Goal: Information Seeking & Learning: Learn about a topic

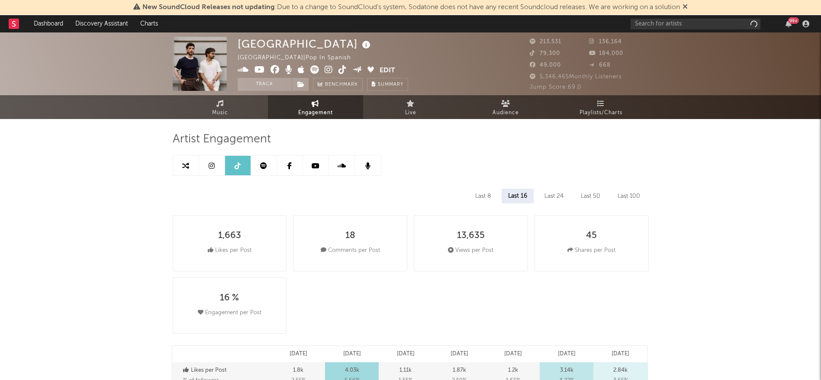
click at [702, 17] on div "99 +" at bounding box center [722, 23] width 182 height 17
select select "6m"
click at [700, 22] on input "text" at bounding box center [696, 24] width 130 height 11
type input "clave especial"
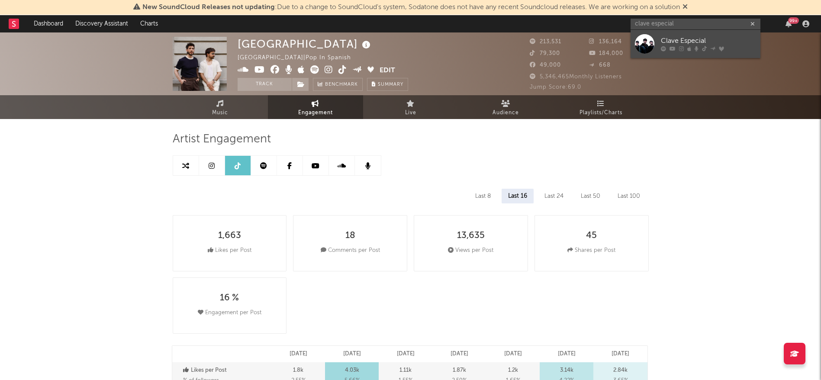
click at [686, 44] on div "Clave Especial" at bounding box center [708, 41] width 95 height 10
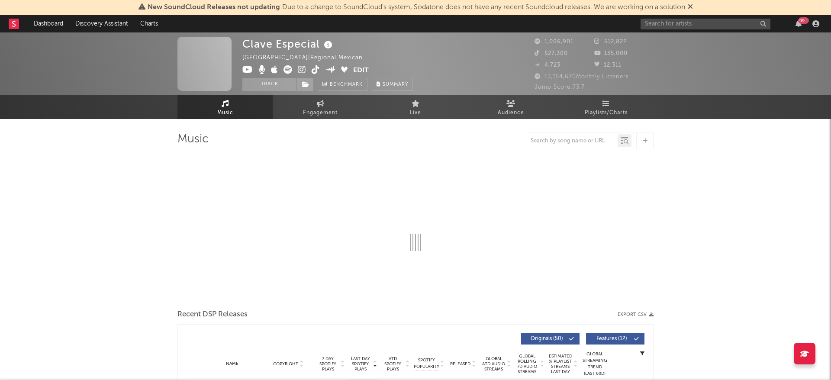
select select "6m"
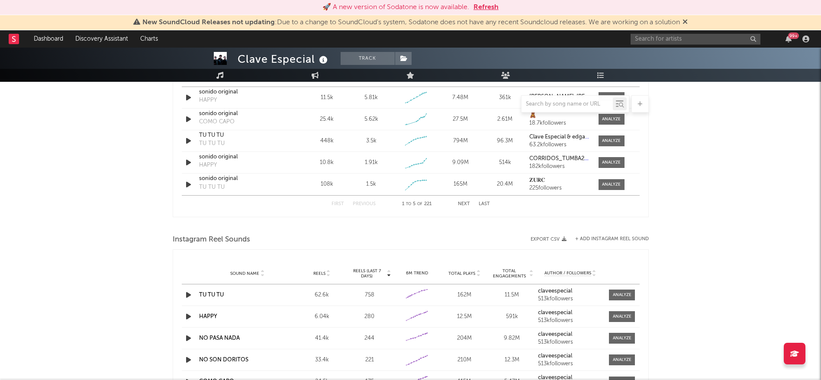
scroll to position [585, 0]
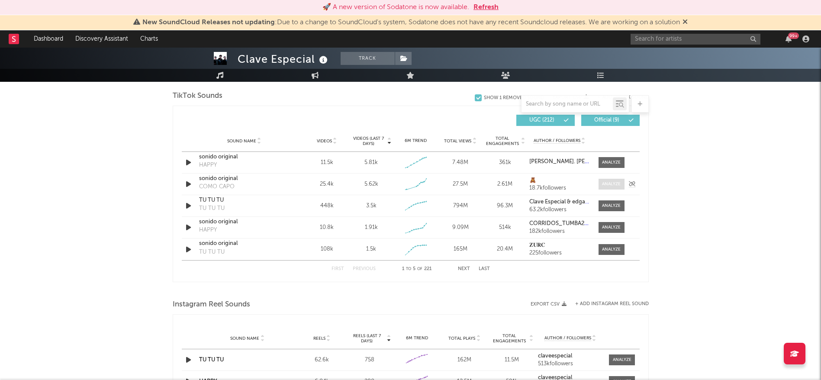
click at [600, 184] on span at bounding box center [612, 184] width 26 height 11
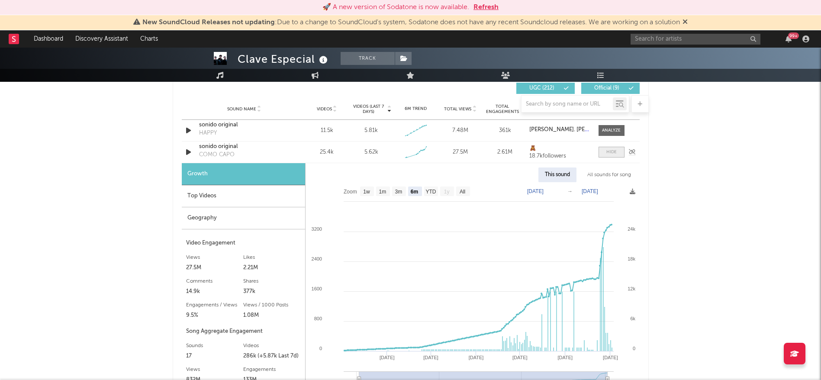
scroll to position [617, 0]
click at [429, 190] on text "YTD" at bounding box center [431, 191] width 10 height 6
select select "YTD"
type input "[DATE]"
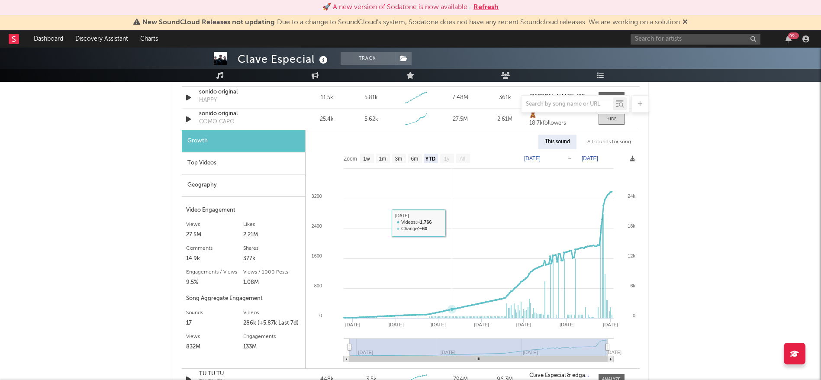
scroll to position [651, 0]
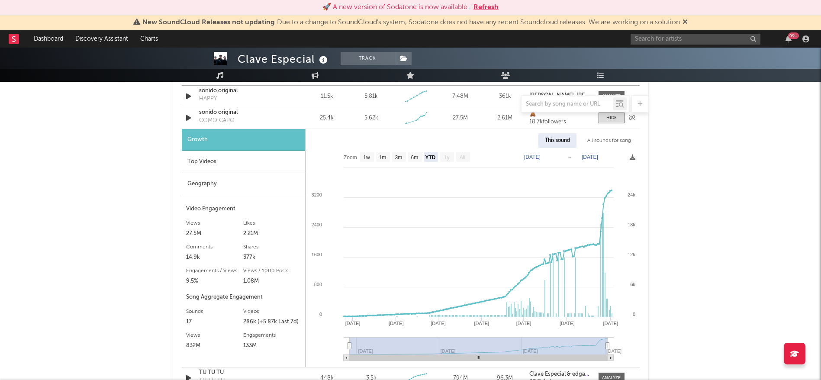
click at [190, 116] on icon "button" at bounding box center [188, 118] width 9 height 11
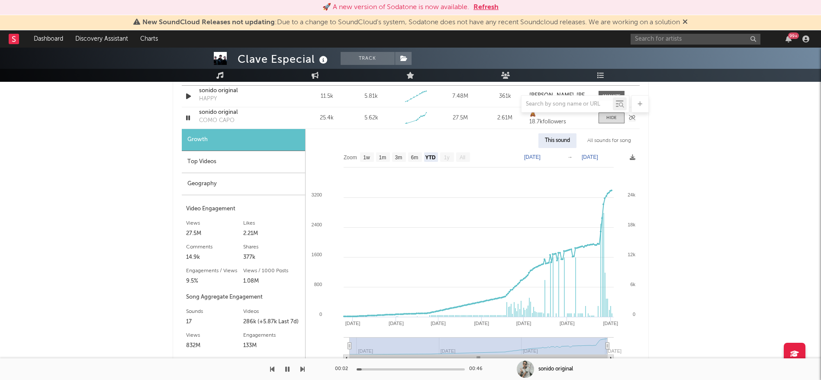
click at [190, 116] on icon "button" at bounding box center [188, 118] width 8 height 11
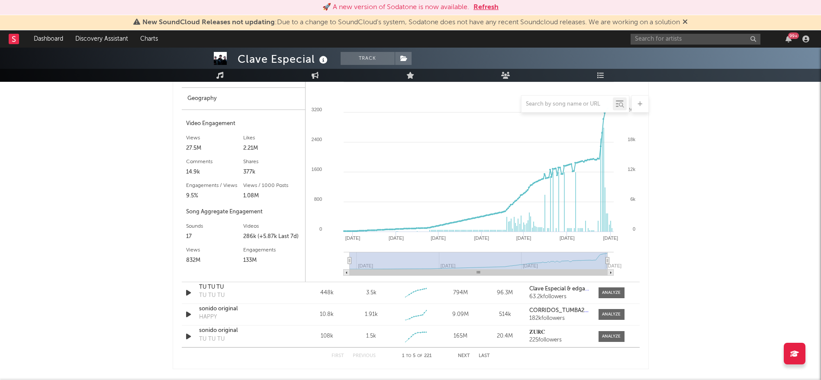
scroll to position [739, 0]
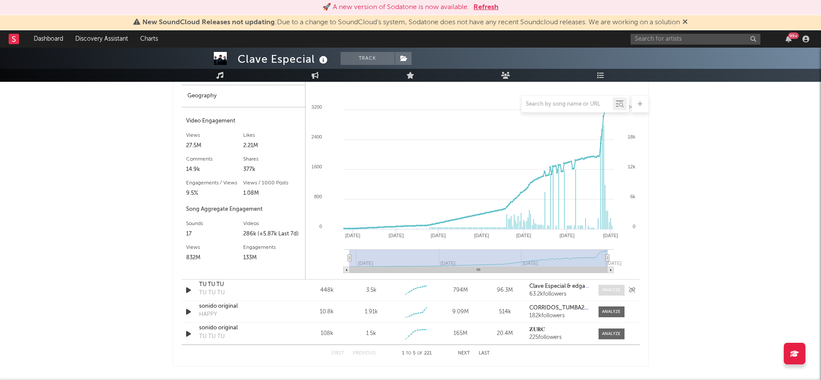
click at [609, 291] on div at bounding box center [611, 290] width 19 height 6
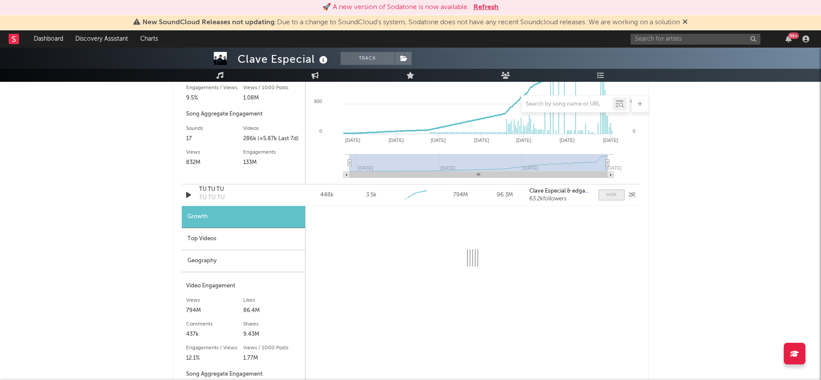
select select "6m"
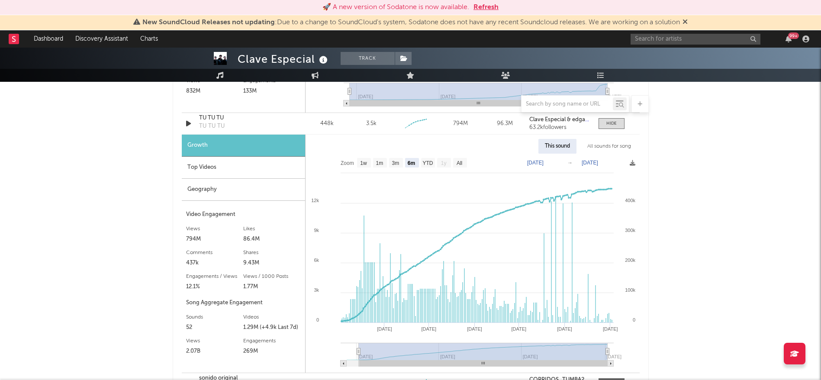
scroll to position [913, 0]
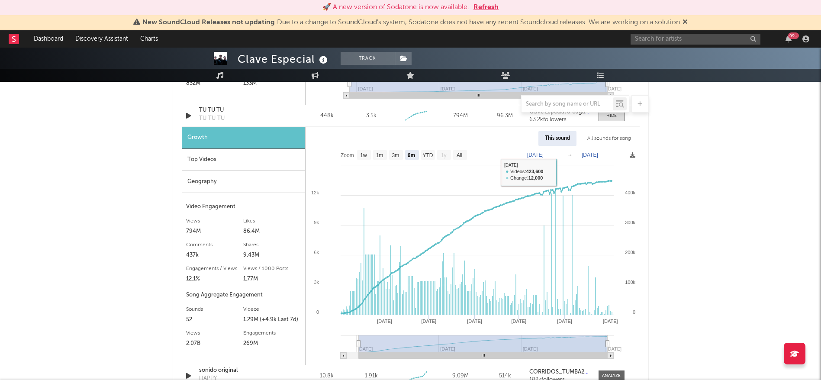
click at [556, 139] on div "This sound" at bounding box center [558, 138] width 38 height 15
click at [231, 158] on div "Top Videos" at bounding box center [243, 160] width 123 height 22
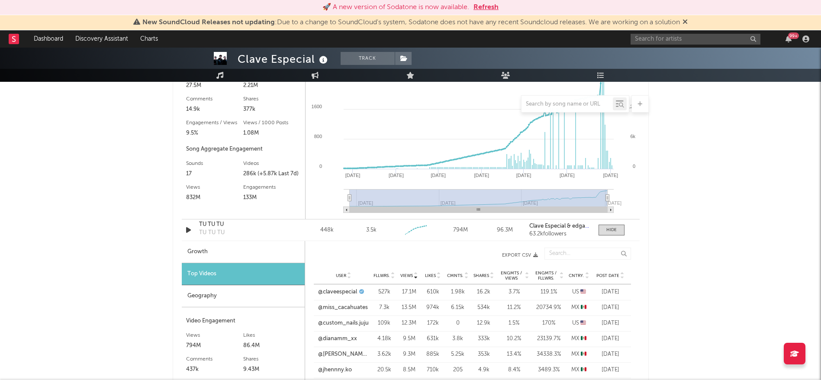
scroll to position [796, 0]
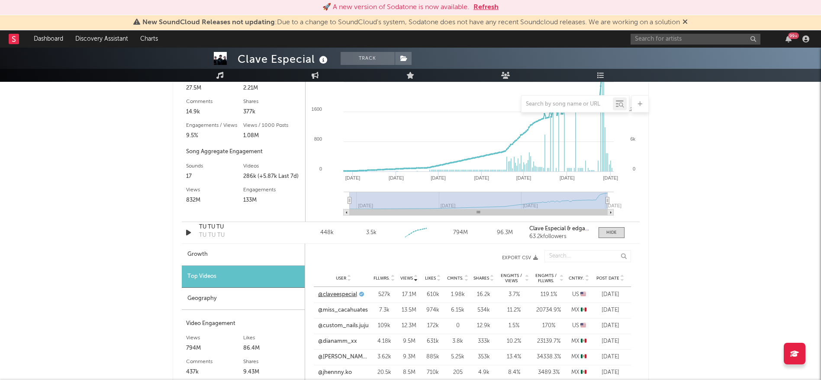
click at [350, 296] on link "@claveespecial" at bounding box center [337, 295] width 39 height 9
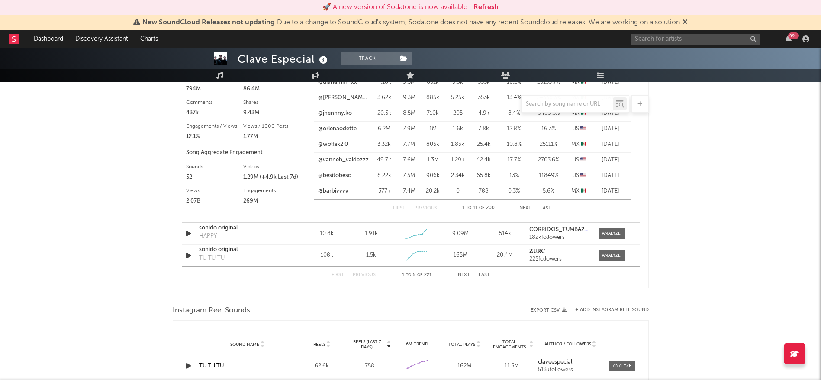
scroll to position [1057, 0]
click at [615, 255] on div at bounding box center [611, 254] width 19 height 6
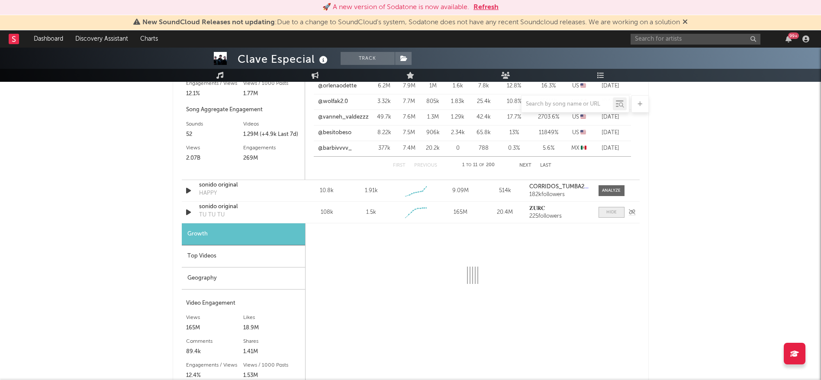
select select "1w"
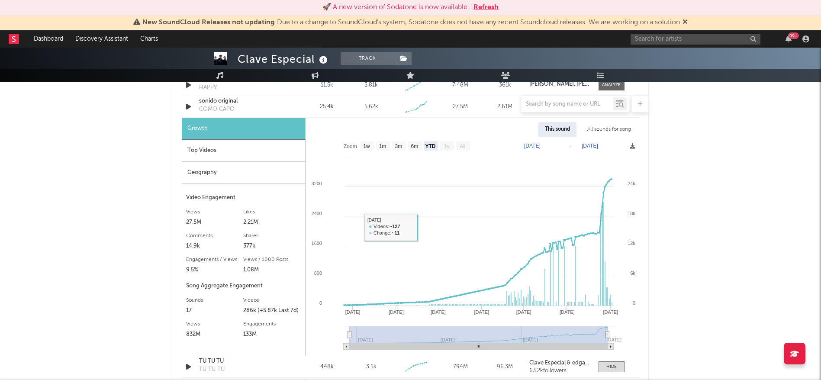
scroll to position [599, 0]
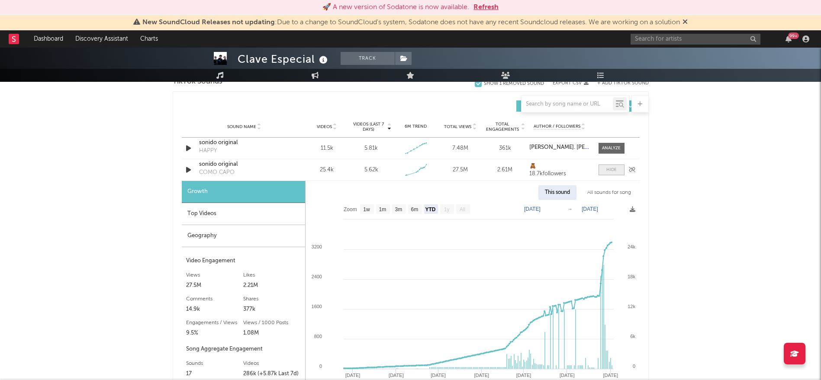
click at [601, 169] on span at bounding box center [612, 170] width 26 height 11
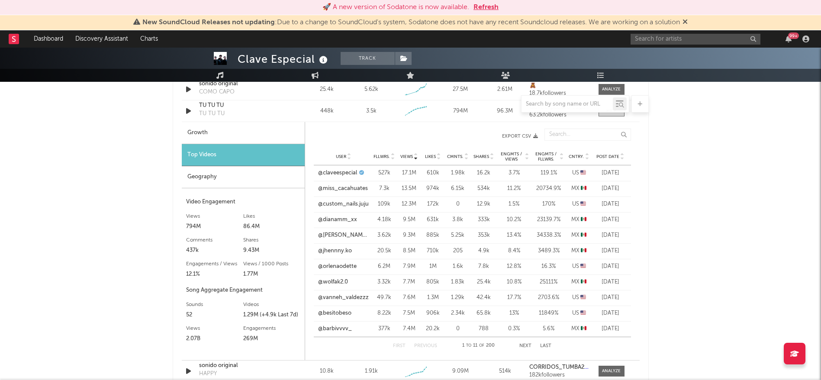
scroll to position [658, 0]
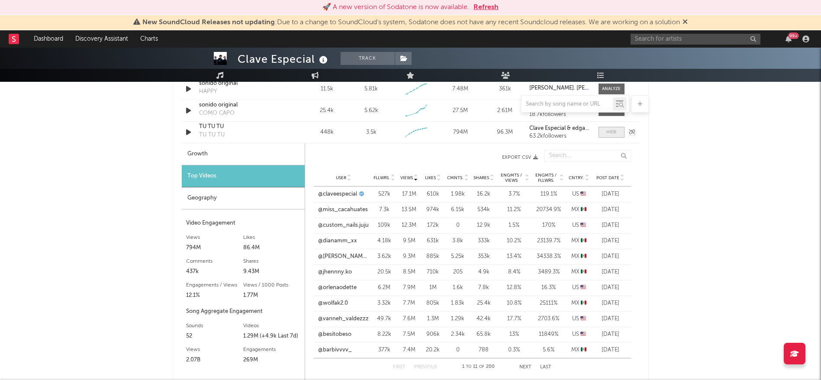
click at [611, 132] on div at bounding box center [612, 132] width 10 height 6
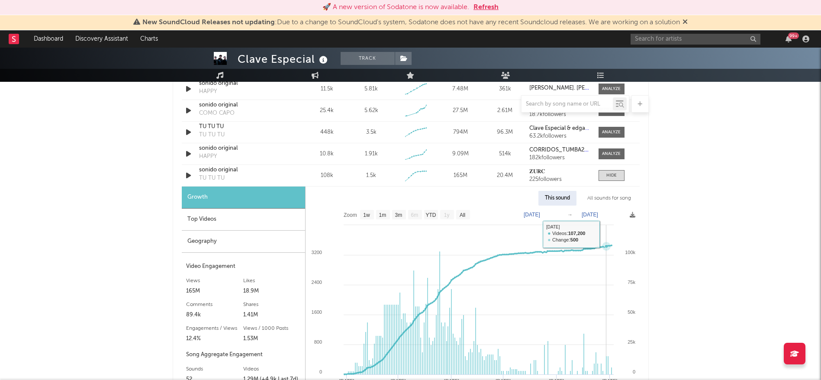
scroll to position [690, 0]
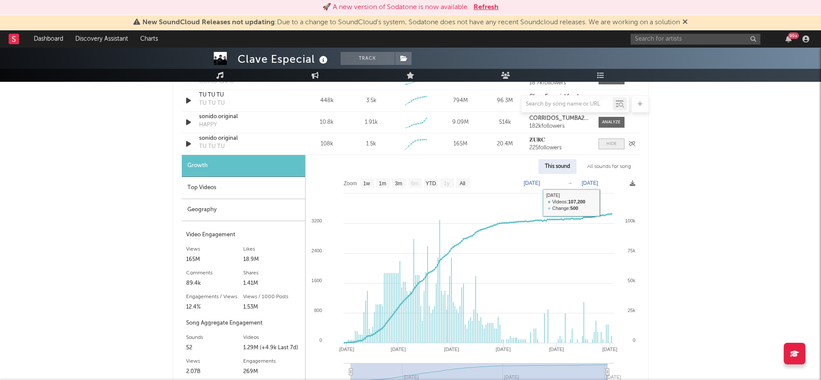
click at [607, 144] on div at bounding box center [612, 144] width 10 height 6
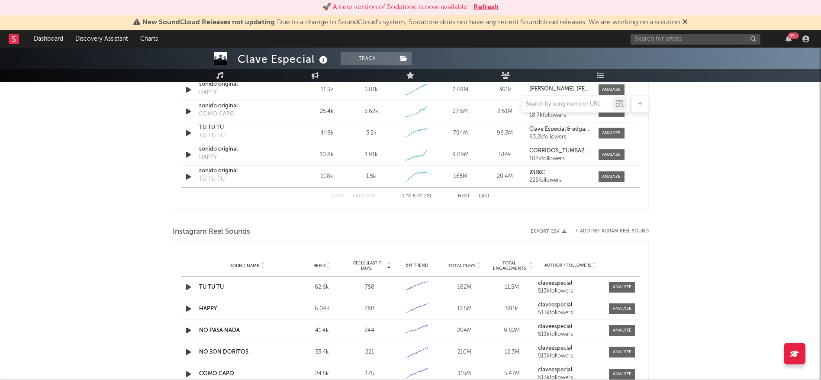
scroll to position [556, 0]
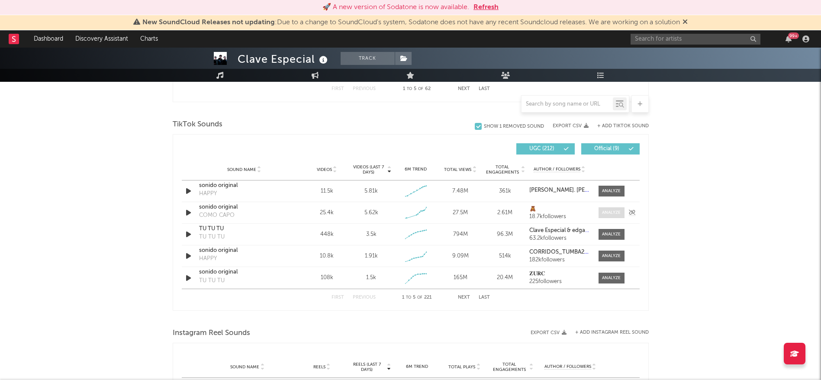
click at [611, 214] on div at bounding box center [611, 213] width 19 height 6
select select "6m"
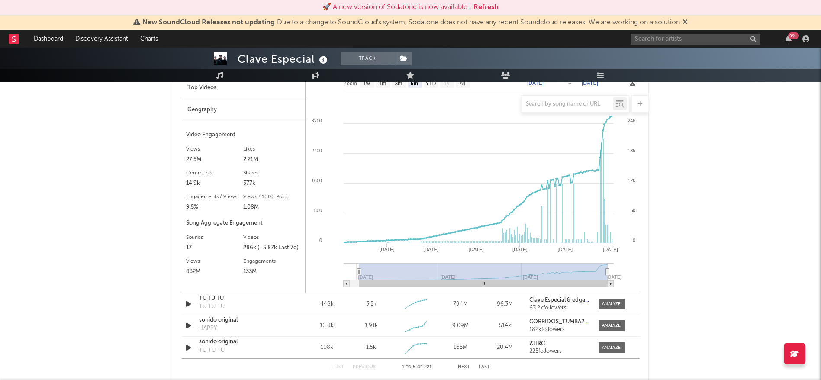
scroll to position [704, 0]
